Goal: Information Seeking & Learning: Learn about a topic

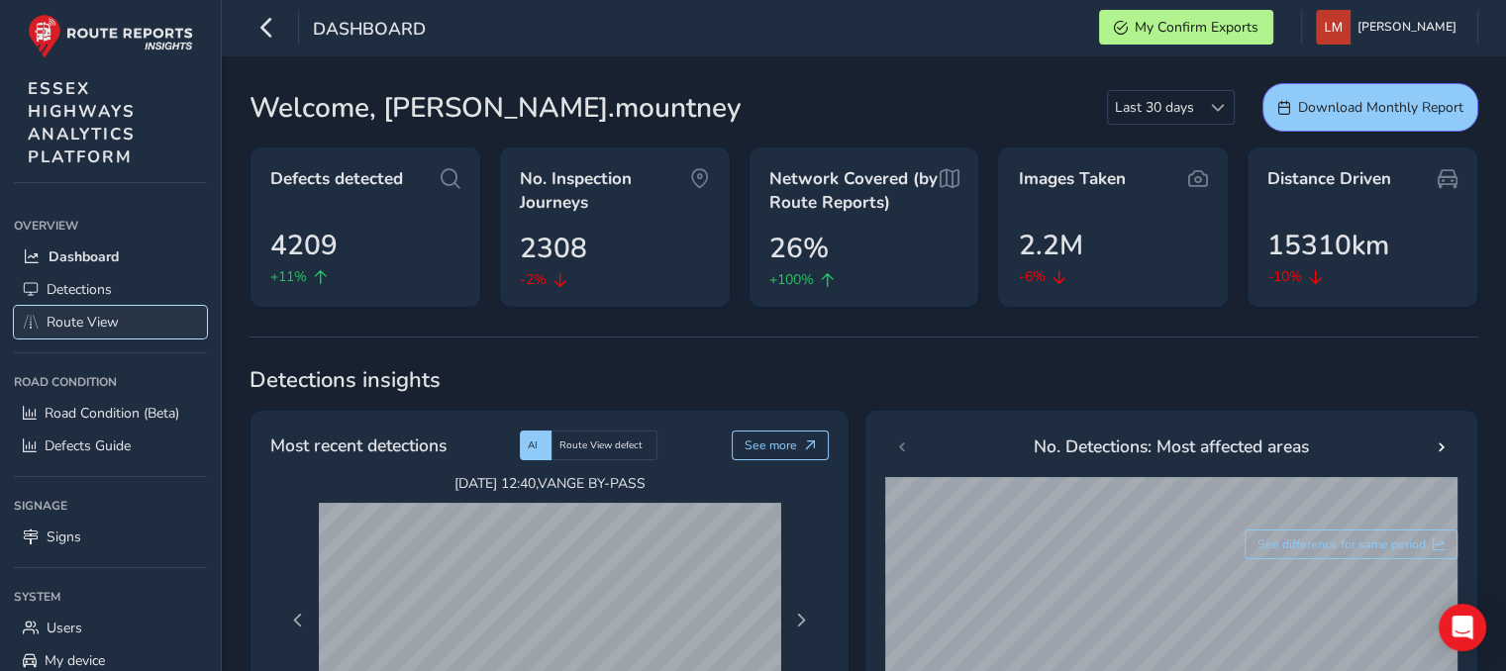
click at [91, 321] on span "Route View" at bounding box center [83, 322] width 72 height 19
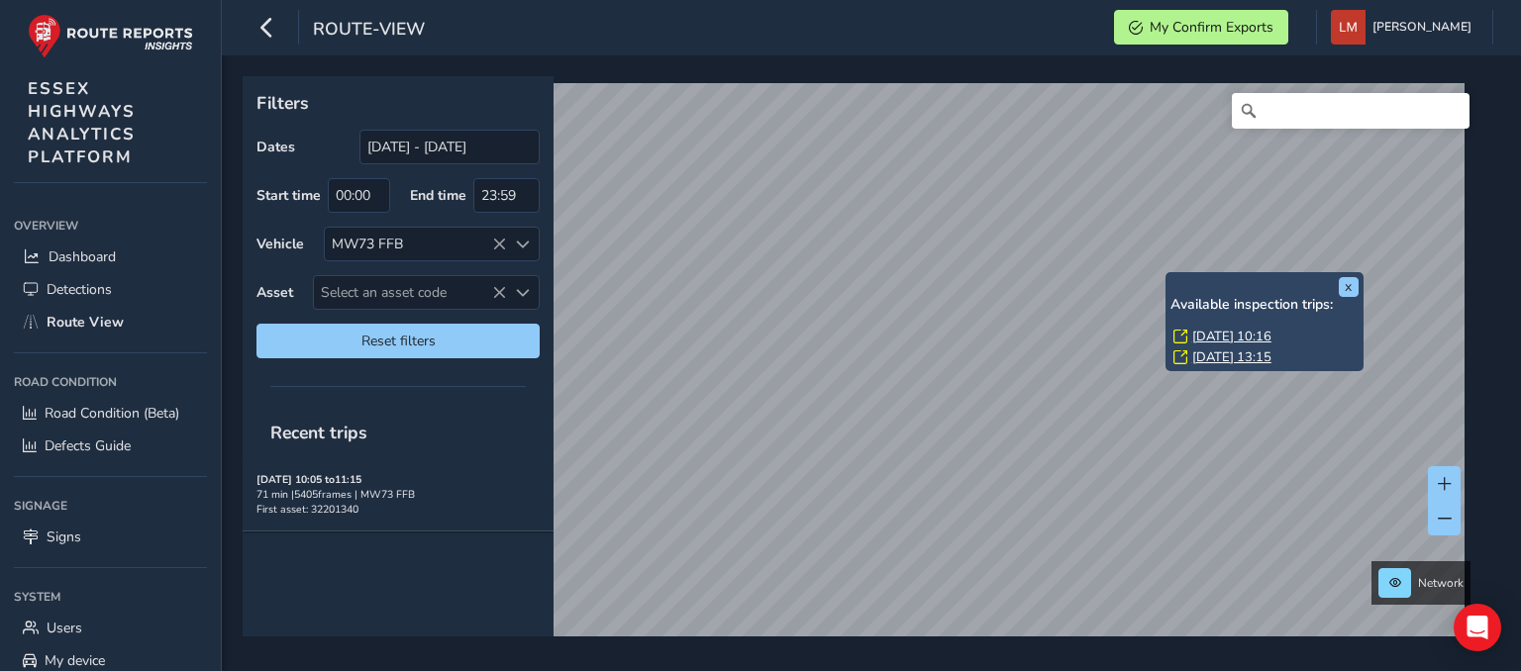
click at [1232, 334] on link "Mon, 1 Sep, 10:16" at bounding box center [1231, 337] width 79 height 18
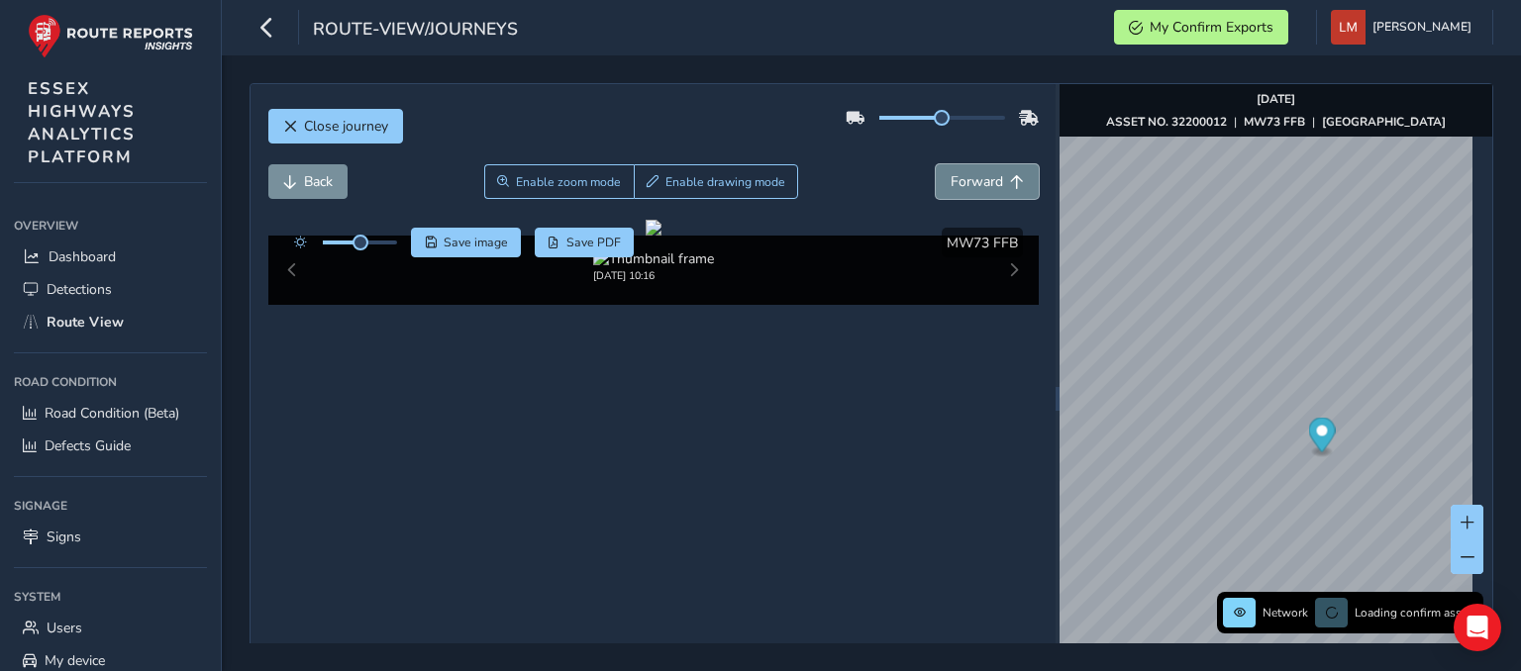
click at [967, 185] on span "Forward" at bounding box center [977, 181] width 52 height 19
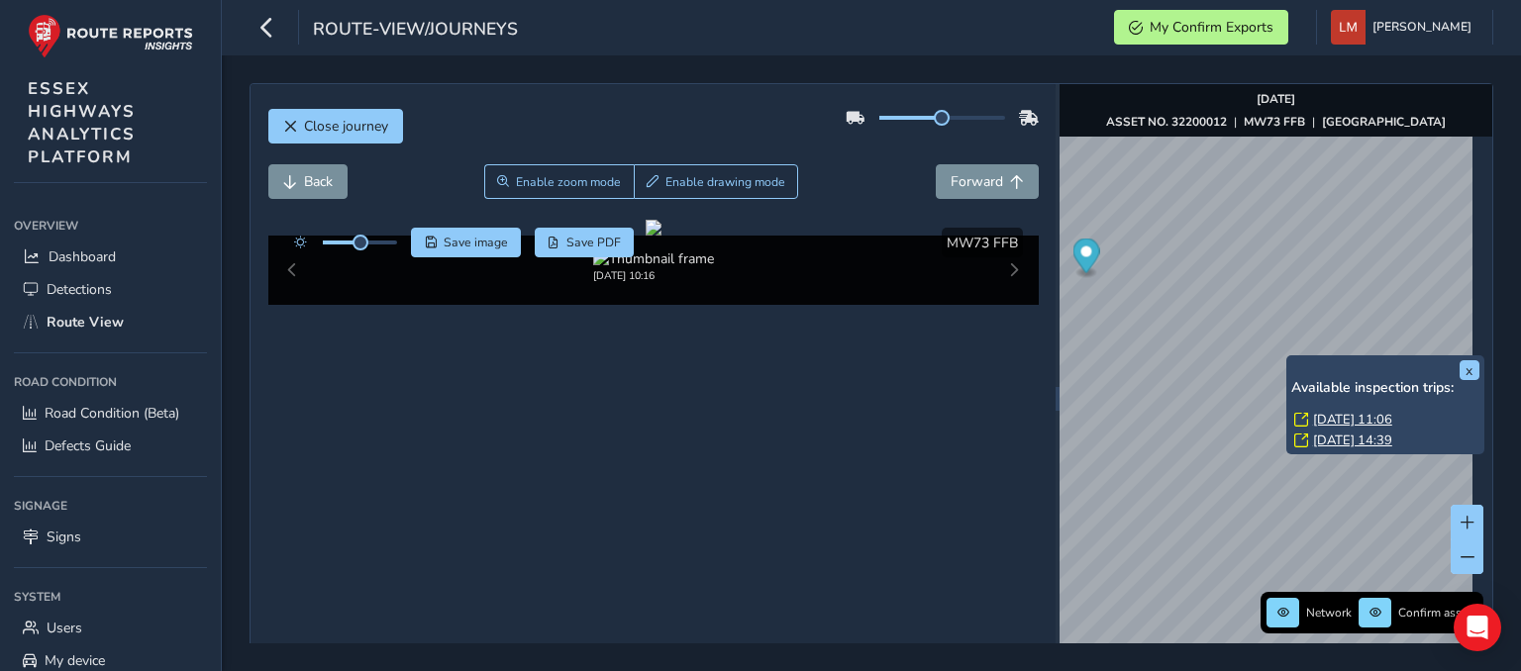
click at [1330, 417] on link "Mon, 1 Sep, 11:06" at bounding box center [1352, 420] width 79 height 18
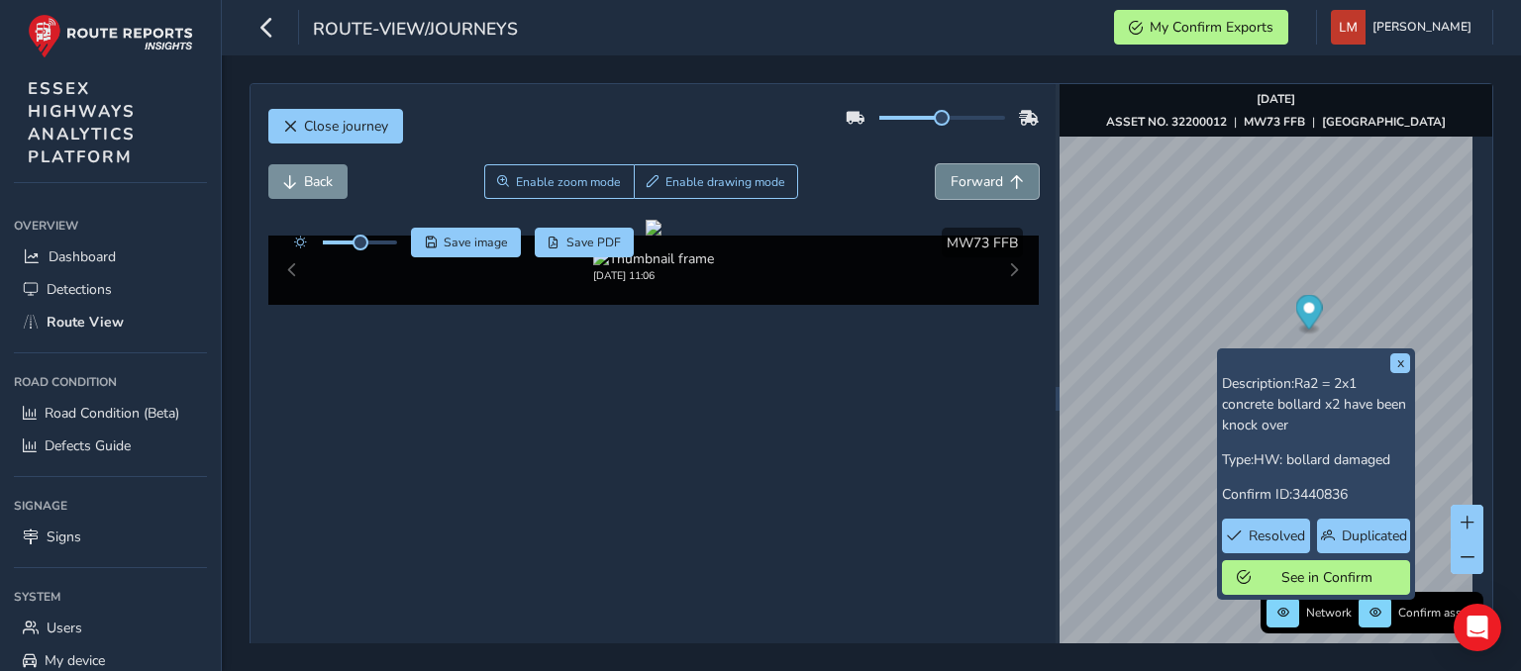
click at [963, 183] on span "Forward" at bounding box center [977, 181] width 52 height 19
click at [1394, 362] on button "x" at bounding box center [1400, 364] width 20 height 20
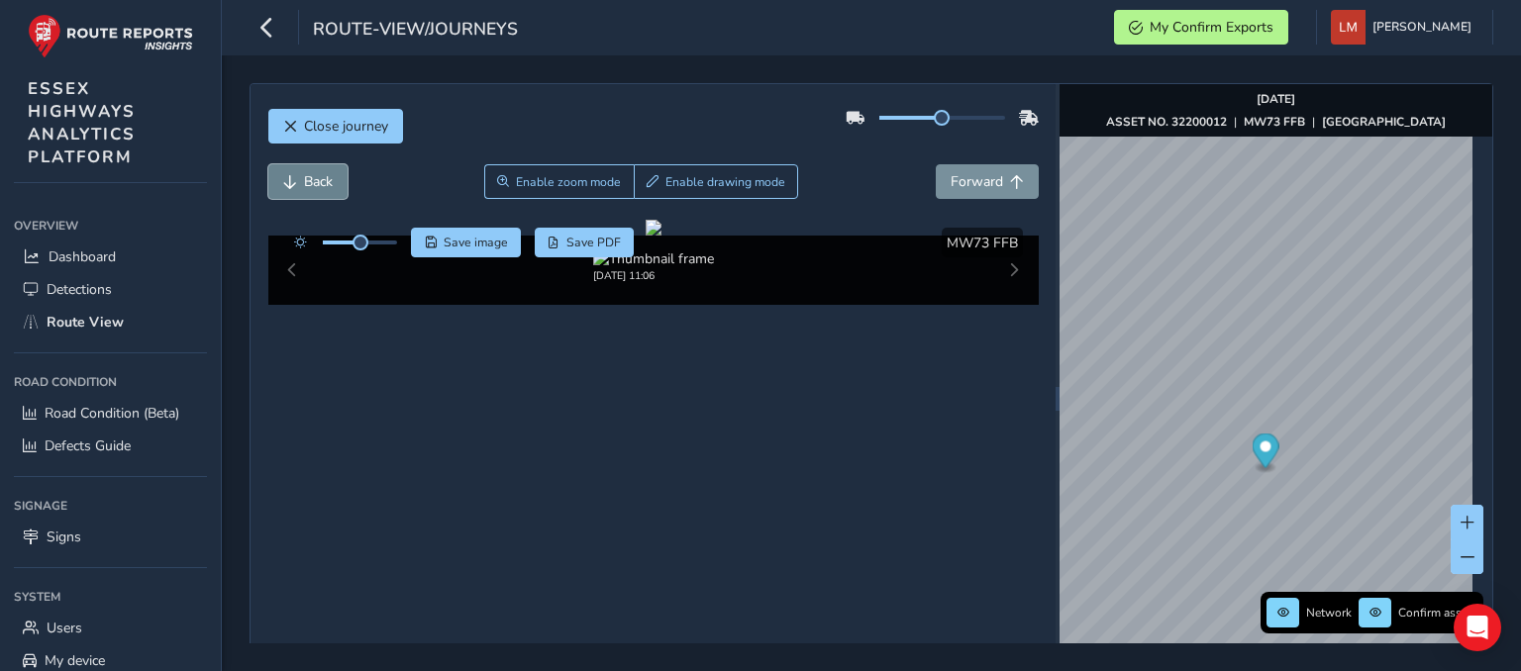
click at [312, 184] on span "Back" at bounding box center [318, 181] width 29 height 19
click at [979, 183] on span "Forward" at bounding box center [977, 181] width 52 height 19
click at [310, 184] on span "Back" at bounding box center [318, 181] width 29 height 19
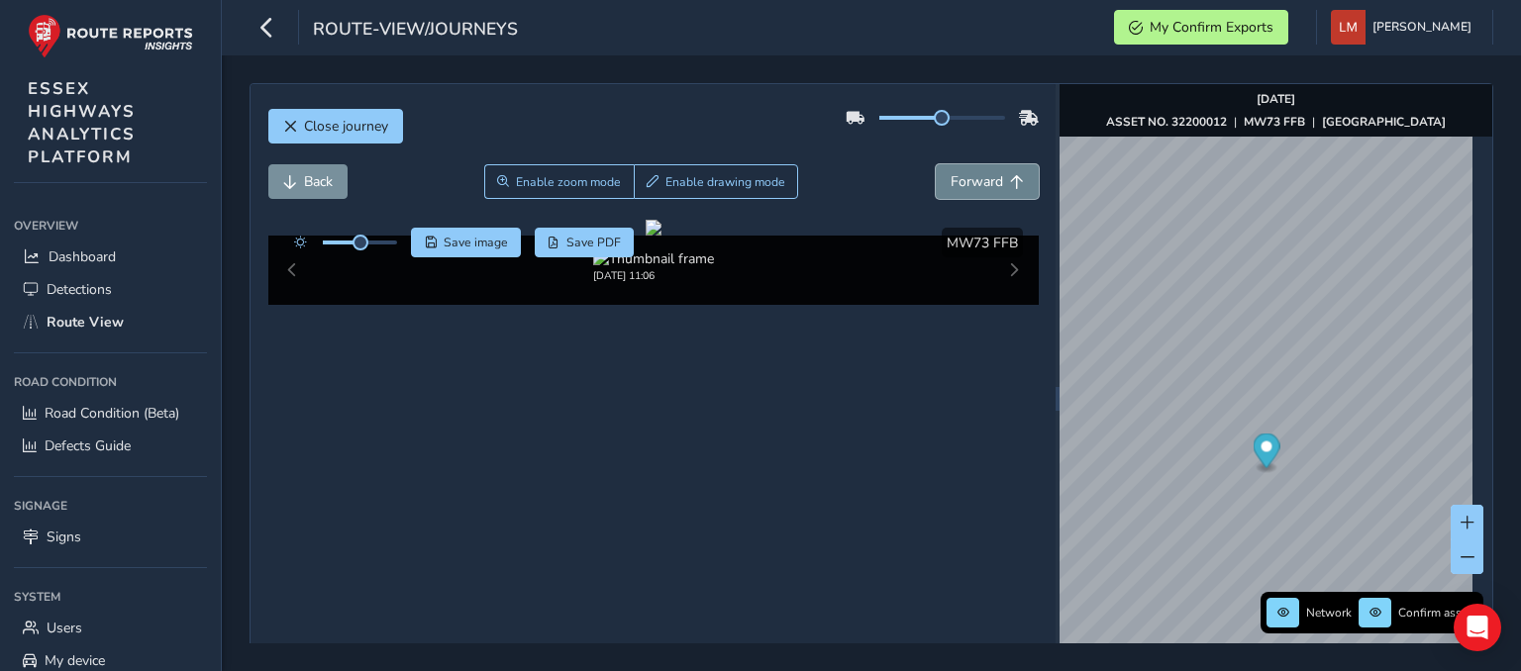
click at [951, 186] on span "Forward" at bounding box center [977, 181] width 52 height 19
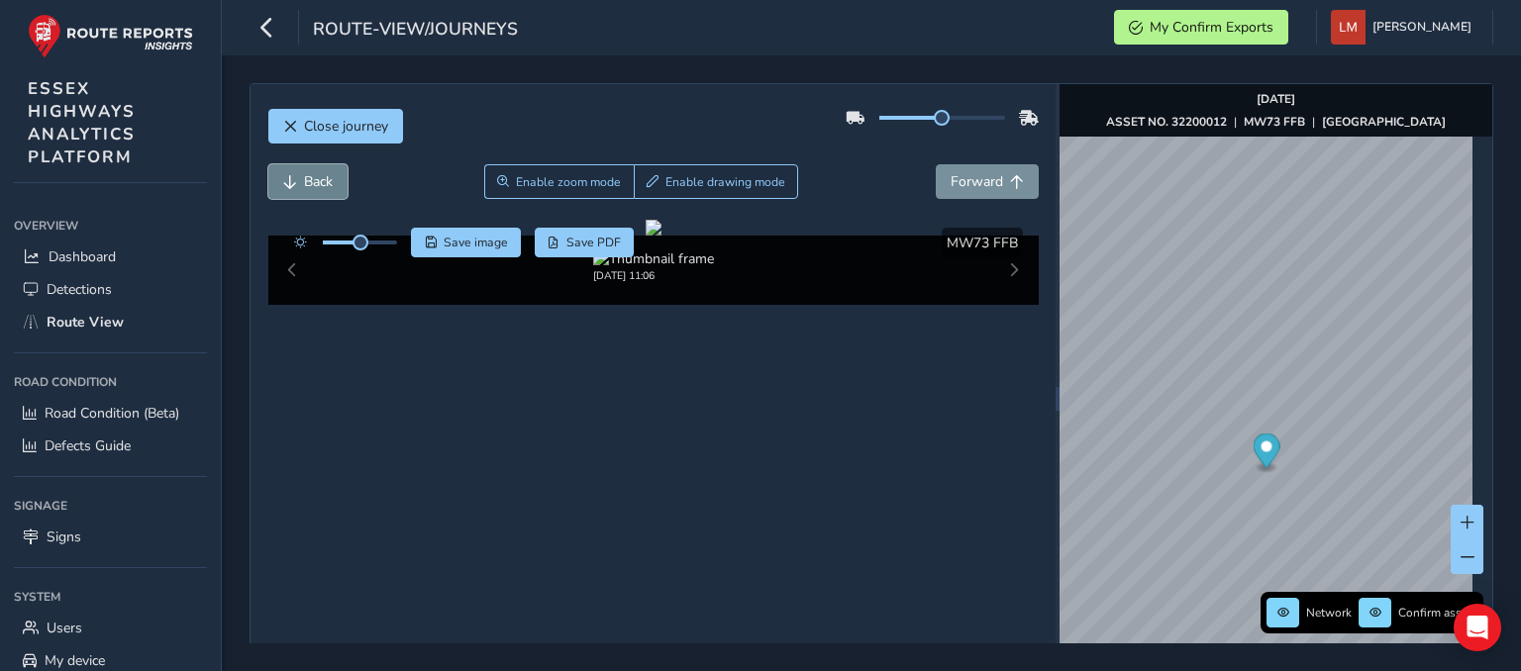
click at [298, 178] on button "Back" at bounding box center [307, 181] width 79 height 35
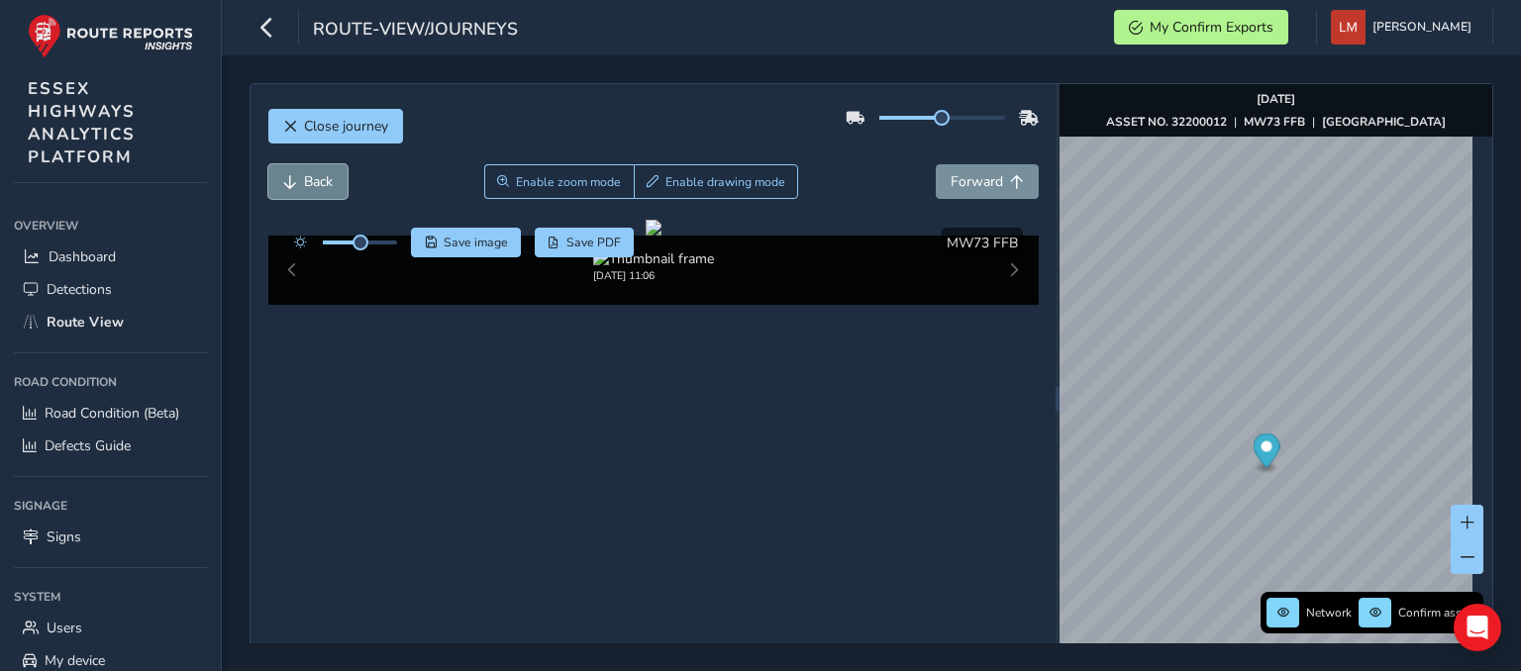
click at [298, 178] on button "Back" at bounding box center [307, 181] width 79 height 35
